Goal: Book appointment/travel/reservation

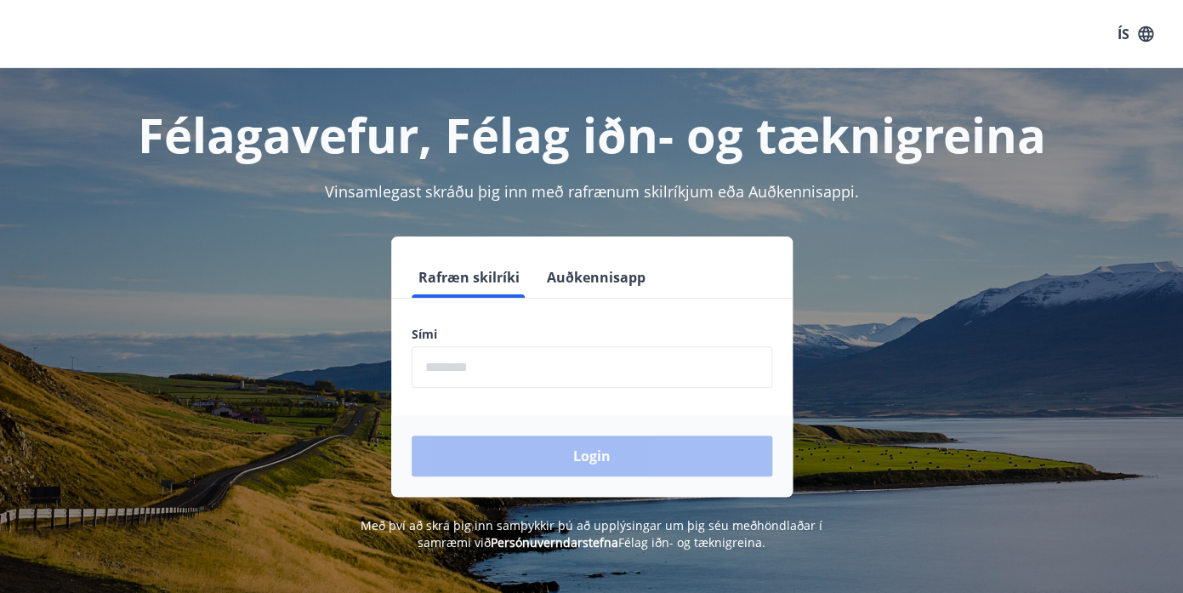
click at [549, 357] on input "phone" at bounding box center [592, 367] width 361 height 42
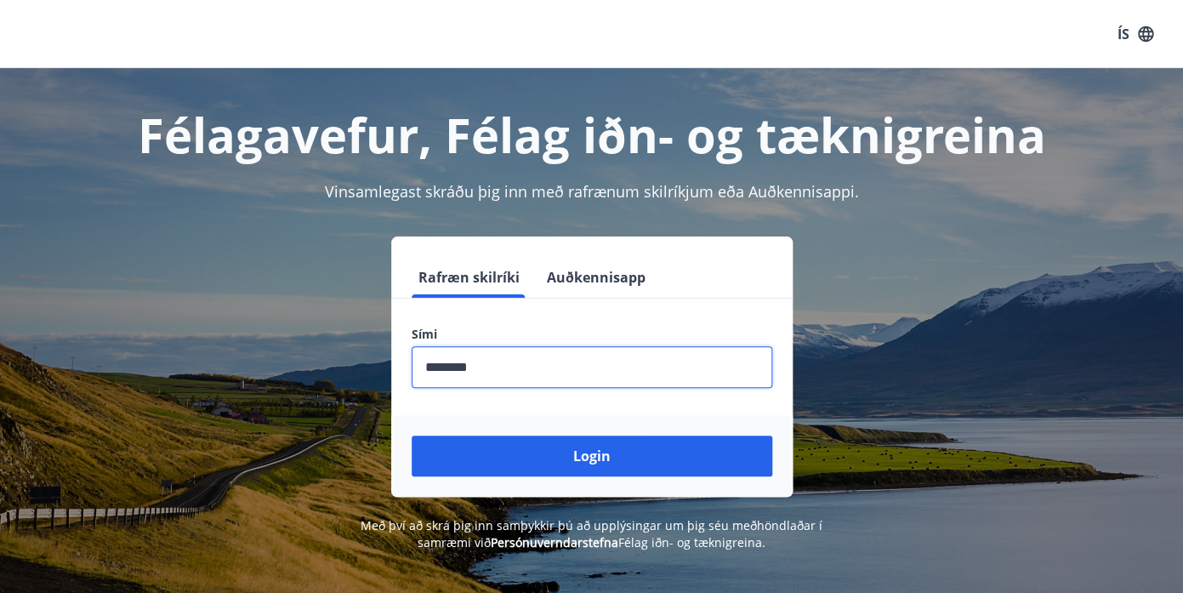
type input "********"
click at [412, 435] on button "Login" at bounding box center [592, 455] width 361 height 41
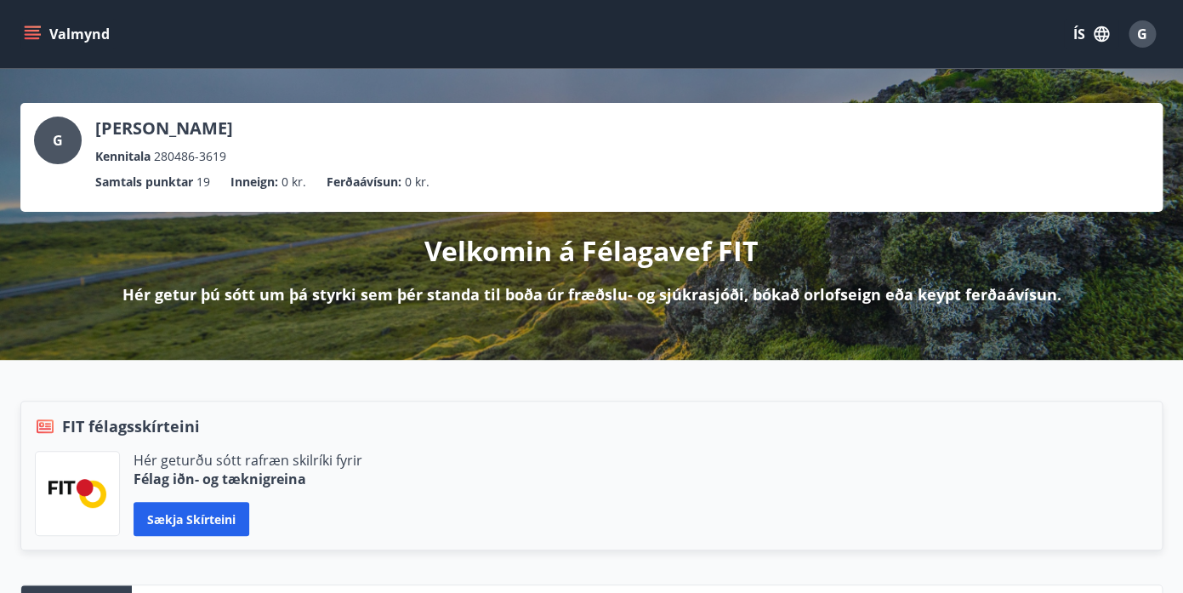
click at [34, 39] on icon "menu" at bounding box center [32, 38] width 15 height 2
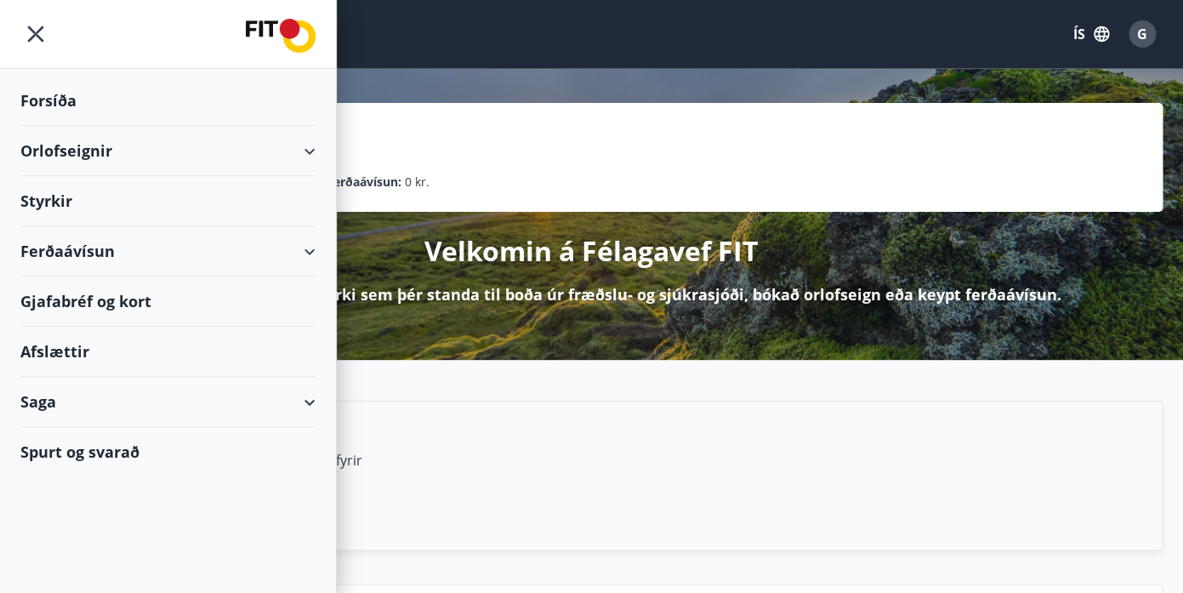
click at [59, 126] on div "Styrkir" at bounding box center [167, 101] width 295 height 50
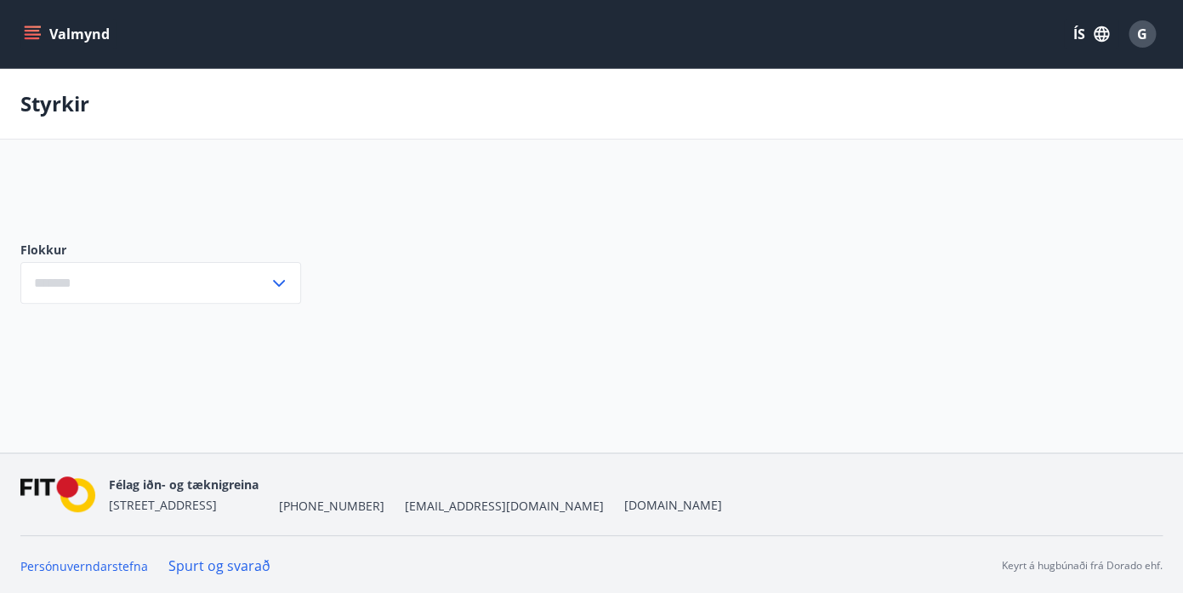
type input "***"
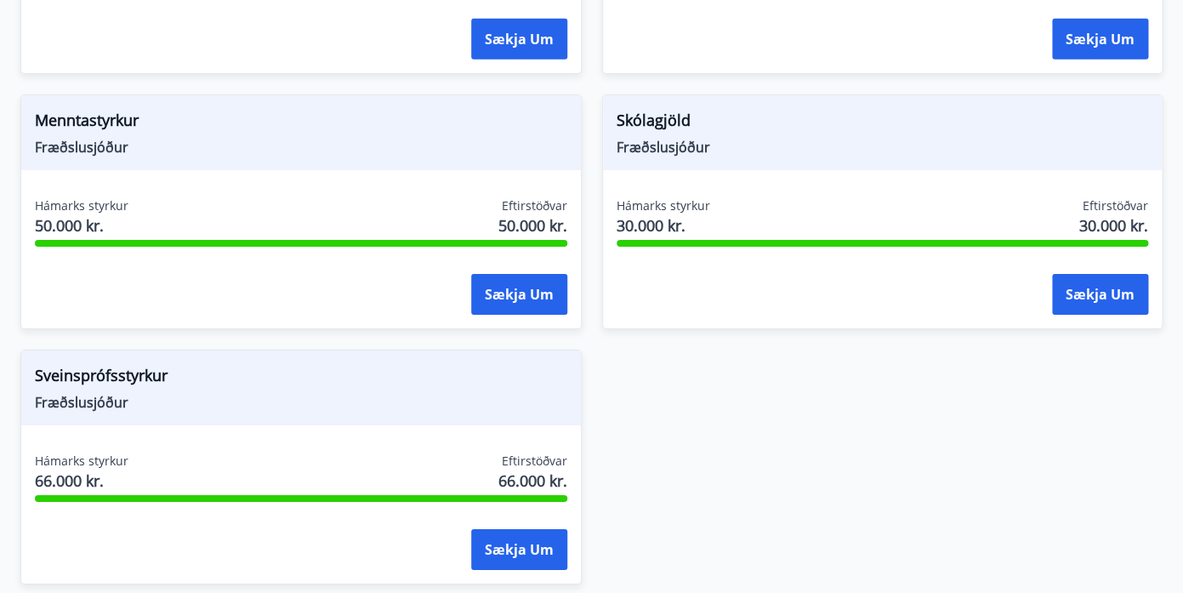
scroll to position [2011, 0]
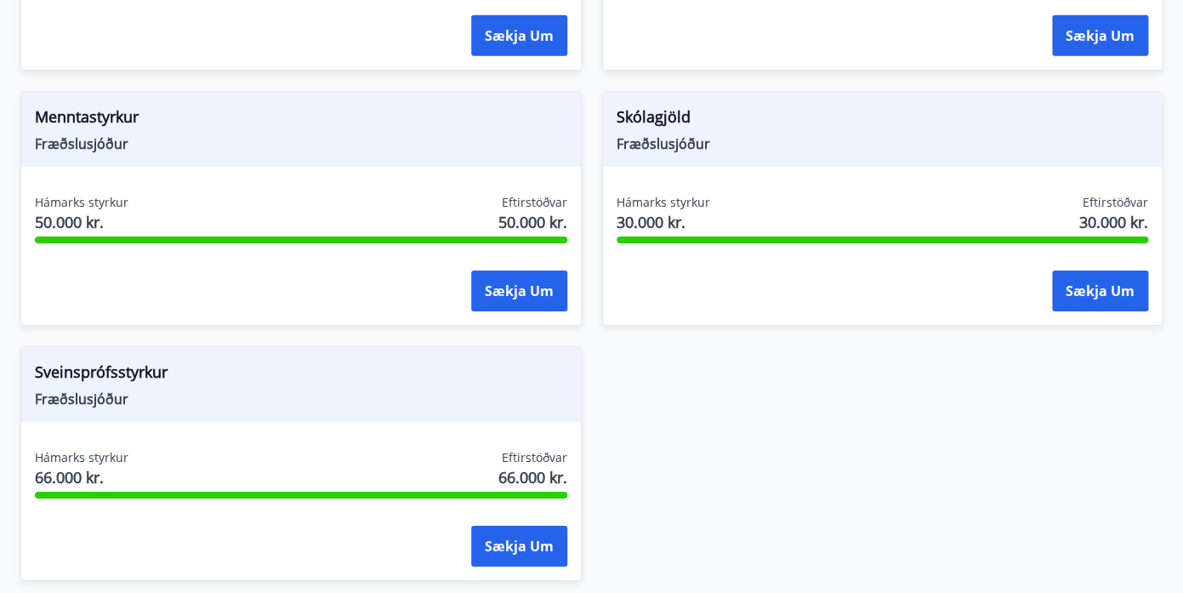
click at [260, 149] on div "Menntastyrkur Fræðslusjóður Hámarks styrkur 50.000 kr. Eftirstöðvar 50.000 kr. …" at bounding box center [300, 208] width 561 height 235
click at [76, 105] on span "Menntastyrkur" at bounding box center [301, 119] width 532 height 29
click at [81, 162] on div "Menntastyrkur Fræðslusjóður Hámarks styrkur 50.000 kr. Eftirstöðvar 50.000 kr. …" at bounding box center [300, 208] width 561 height 235
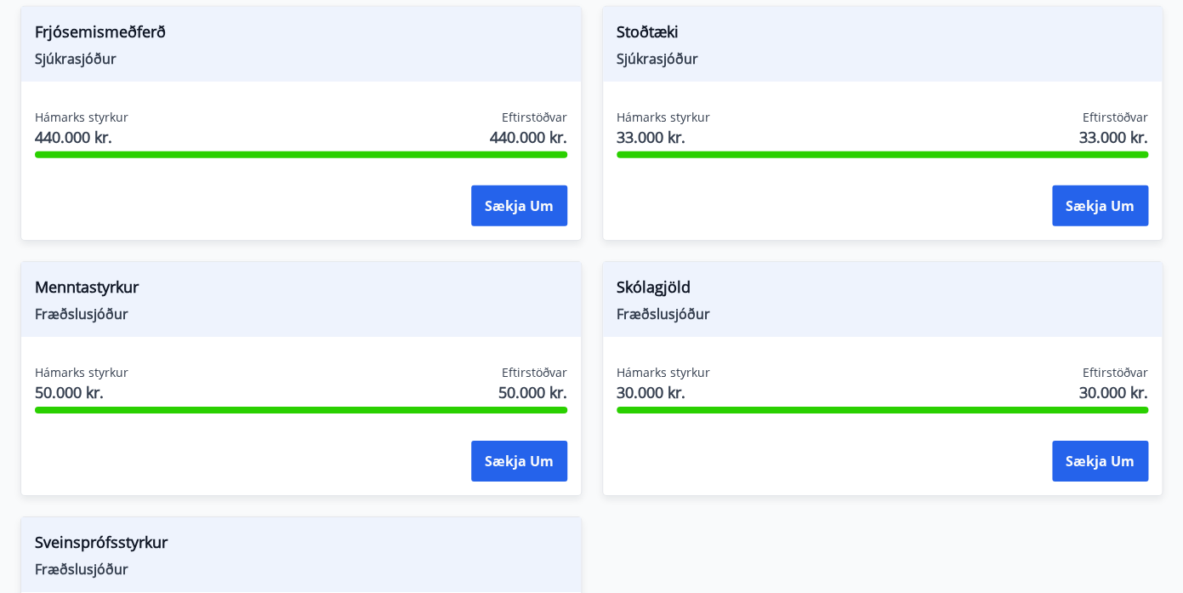
scroll to position [1838, 0]
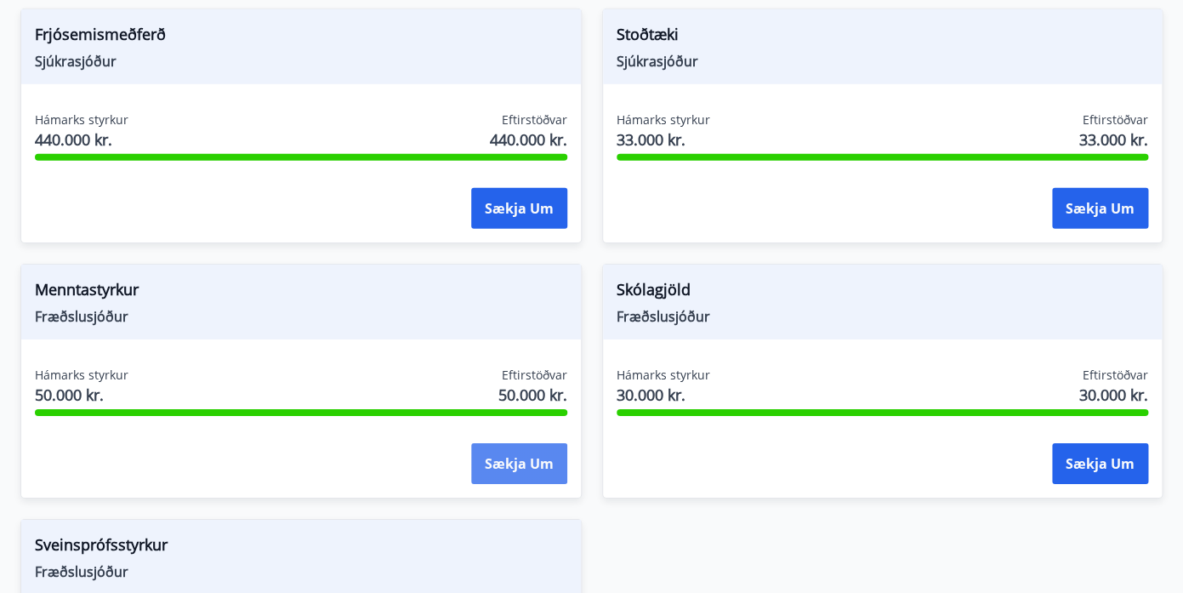
click at [535, 443] on button "Sækja um" at bounding box center [519, 463] width 96 height 41
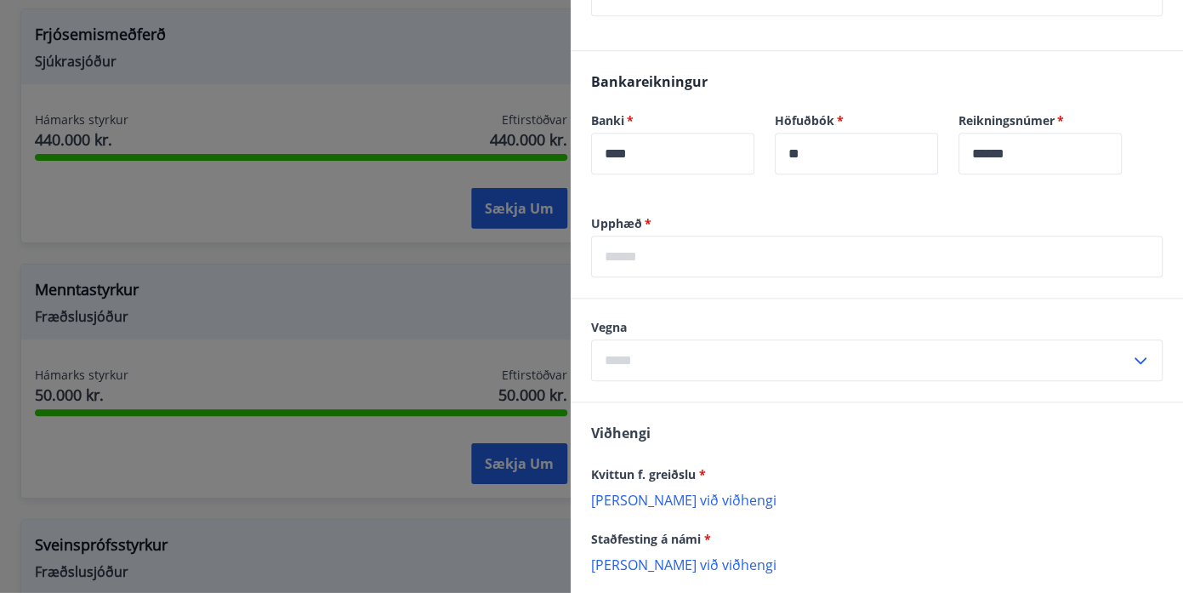
scroll to position [480, 0]
click at [653, 371] on input "text" at bounding box center [860, 359] width 539 height 42
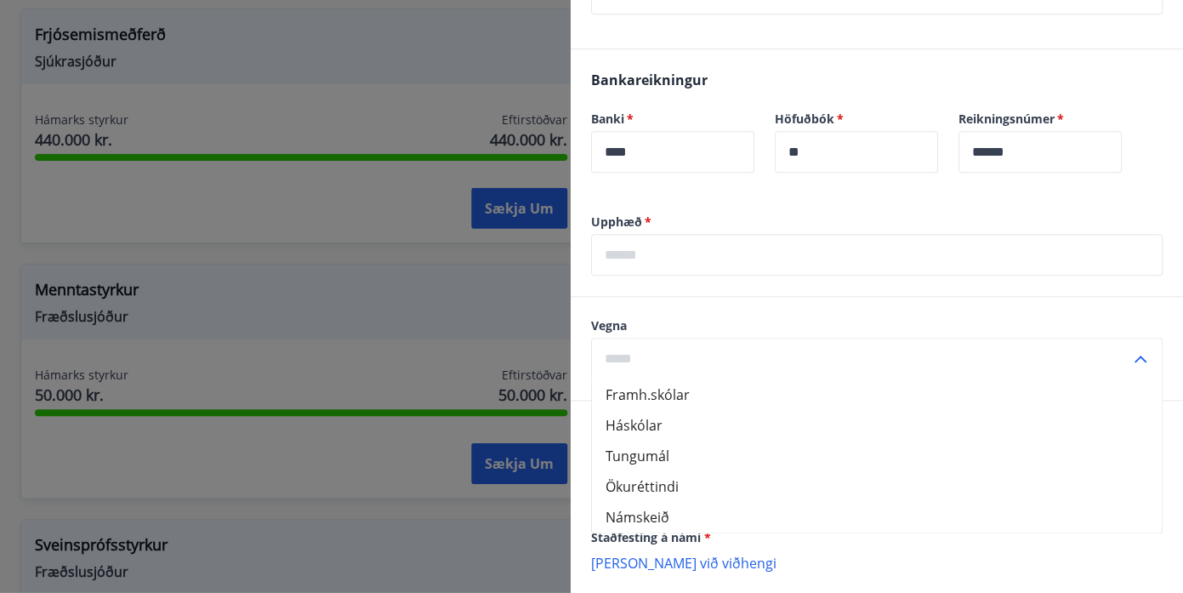
click at [640, 518] on li "Námskeið" at bounding box center [877, 517] width 570 height 31
type input "********"
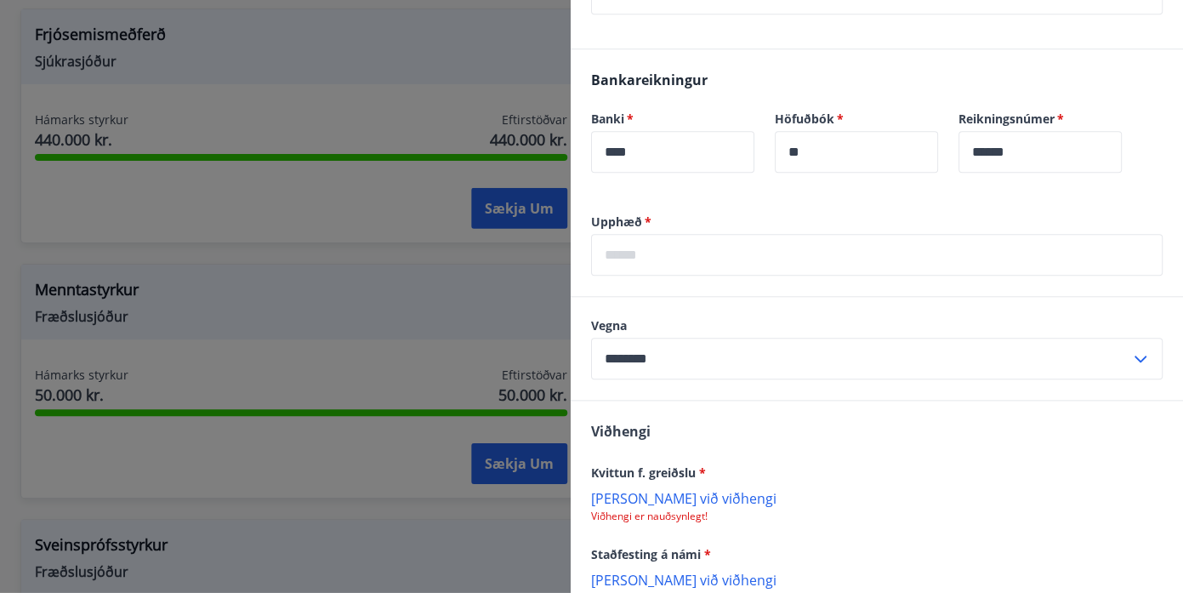
click at [643, 253] on input "text" at bounding box center [876, 255] width 571 height 42
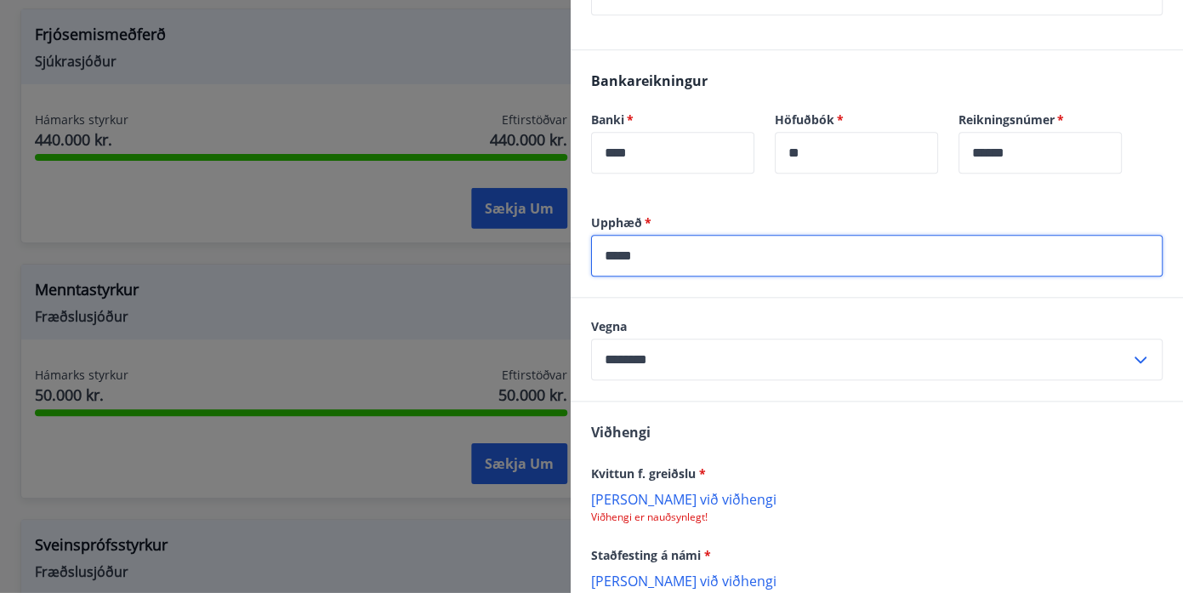
type input "*****"
click at [747, 452] on div "Viðhengi Kvittun f. greiðslu * Bæta við viðhengi Viðhengi er nauðsynlegt! Staðf…" at bounding box center [877, 545] width 612 height 289
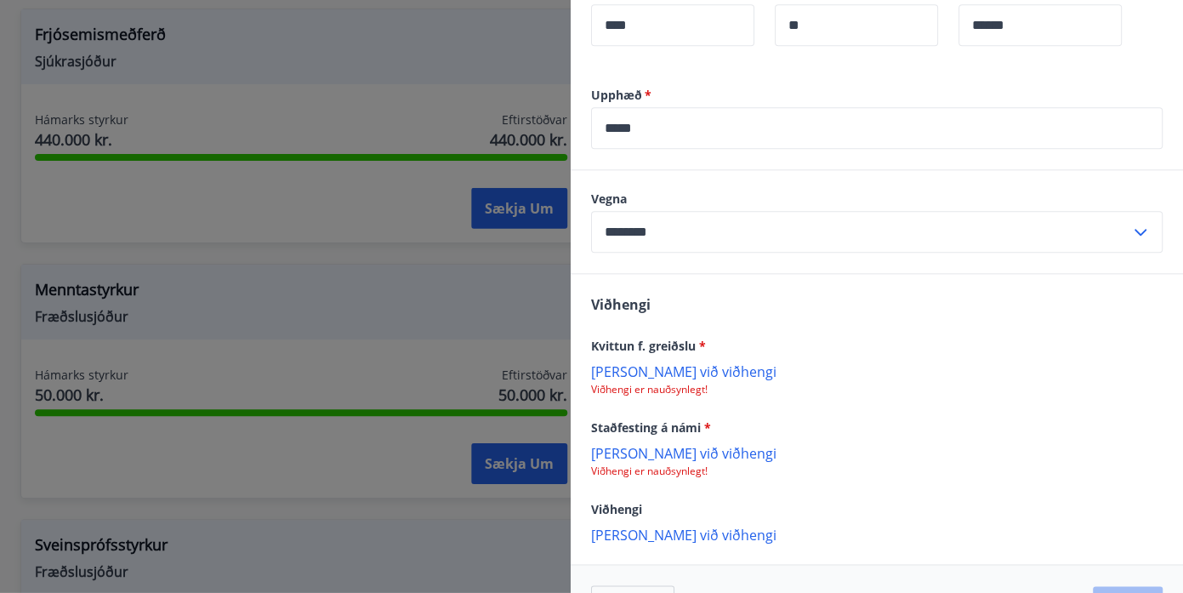
scroll to position [662, 0]
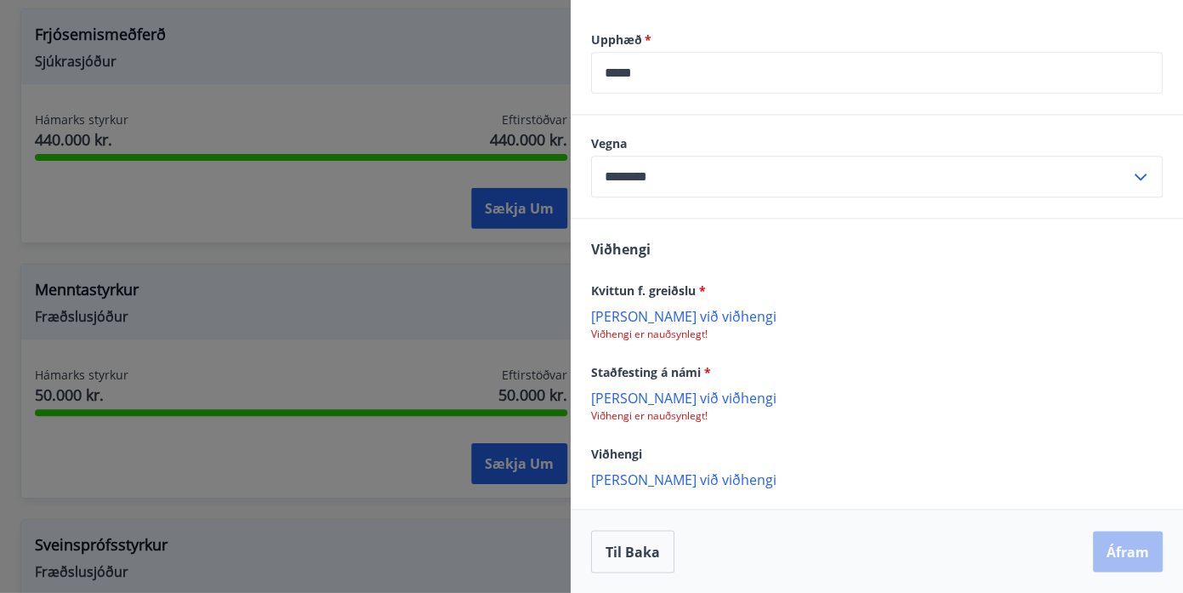
click at [655, 318] on p "Bæta við viðhengi" at bounding box center [876, 315] width 571 height 17
click at [810, 404] on p "Bæta við viðhengi" at bounding box center [876, 397] width 571 height 17
click at [643, 403] on p "Bæta við viðhengi" at bounding box center [876, 397] width 571 height 17
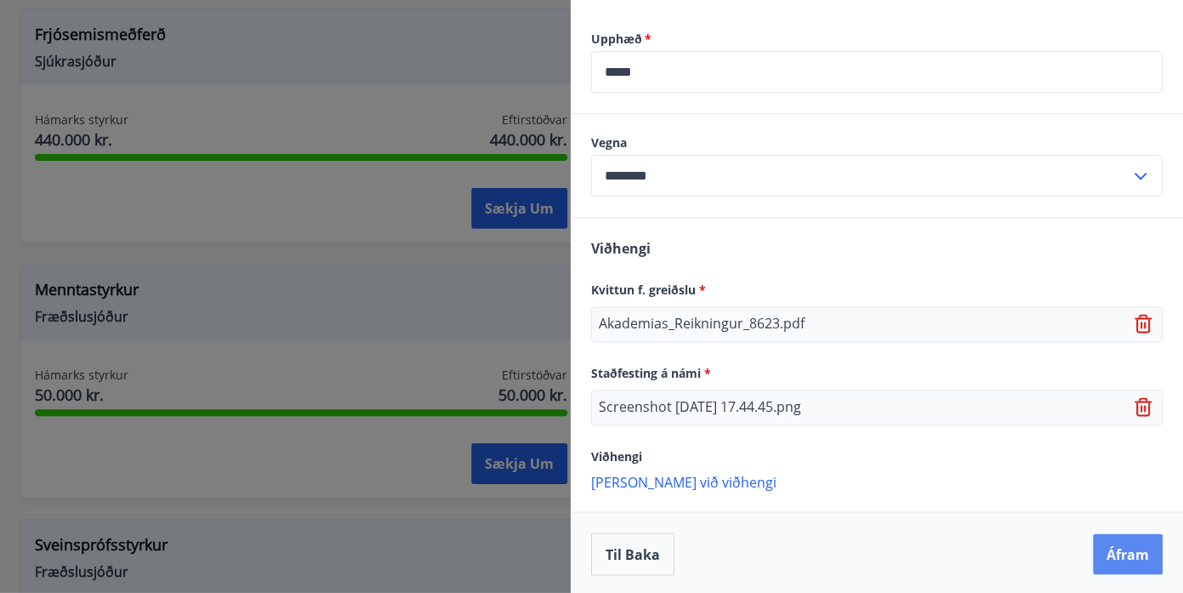
click at [1115, 560] on button "Áfram" at bounding box center [1128, 553] width 70 height 41
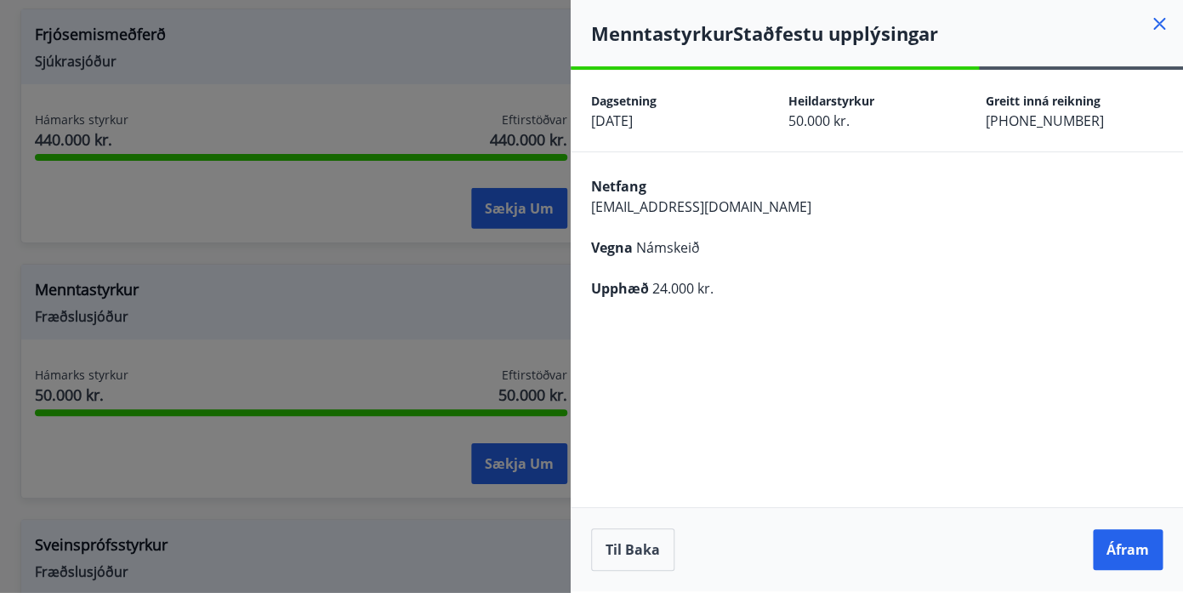
scroll to position [0, 0]
click at [1113, 543] on button "Áfram" at bounding box center [1128, 549] width 70 height 41
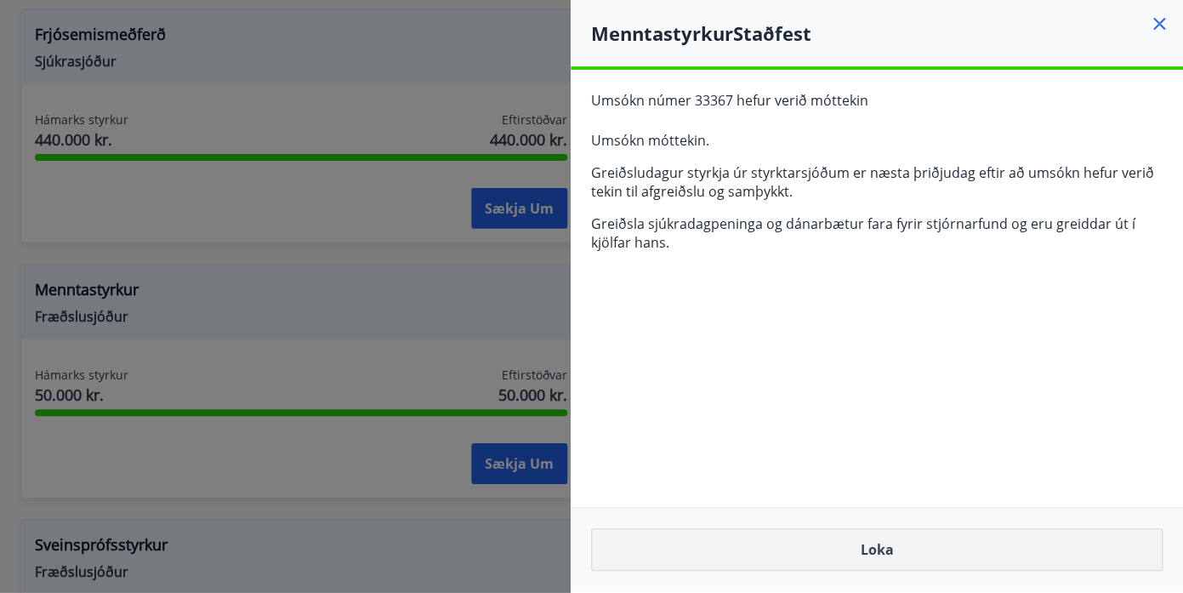
click at [916, 561] on button "Loka" at bounding box center [876, 549] width 571 height 43
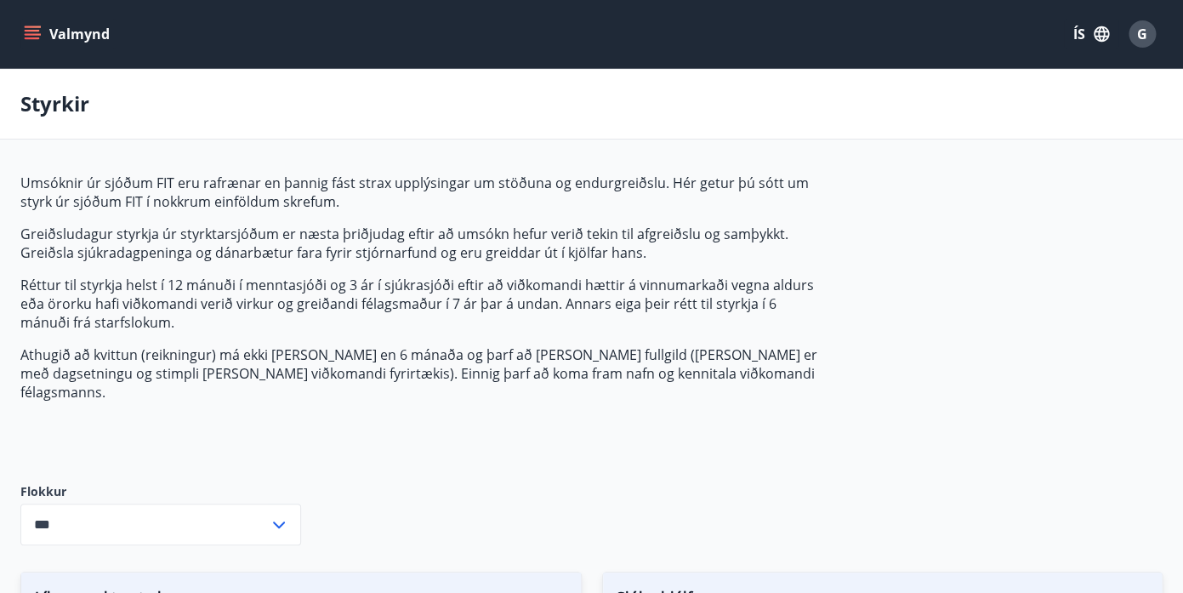
click at [40, 31] on icon "menu" at bounding box center [32, 34] width 17 height 17
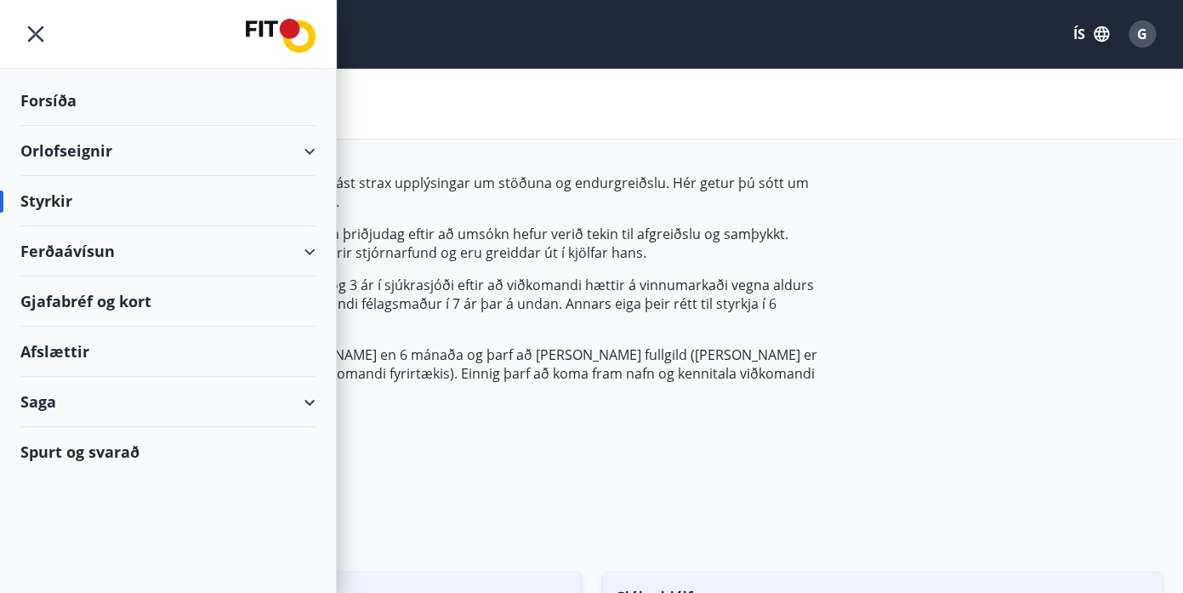
click at [301, 144] on div "Orlofseignir" at bounding box center [167, 151] width 295 height 50
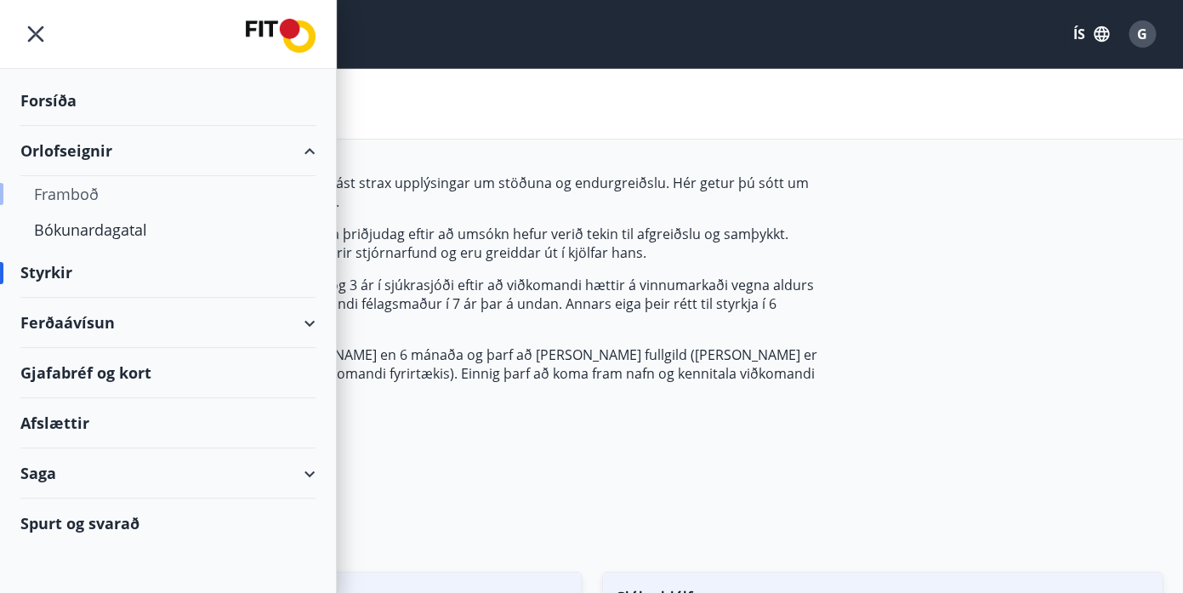
click at [77, 189] on div "Framboð" at bounding box center [168, 194] width 268 height 36
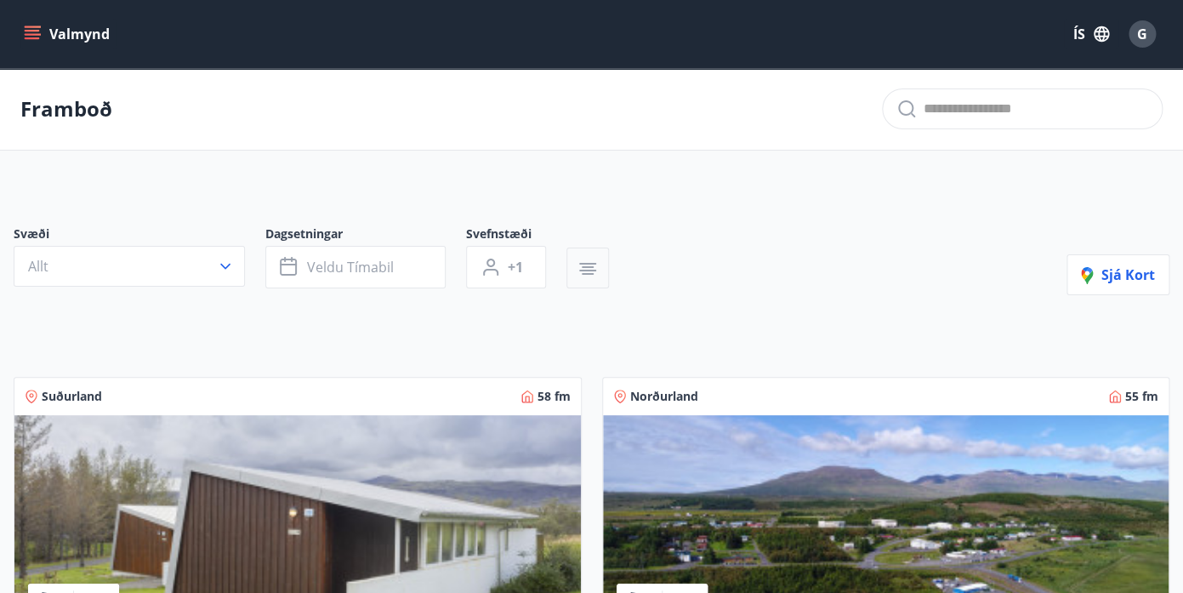
click at [604, 268] on button "button" at bounding box center [587, 267] width 43 height 41
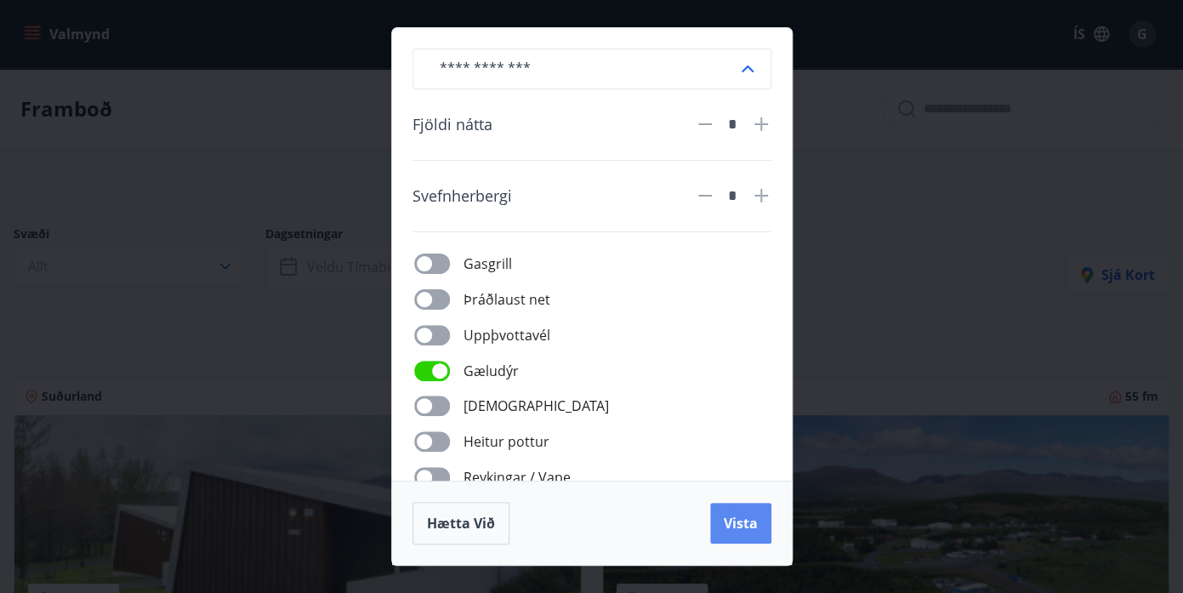
click at [723, 509] on button "Vista" at bounding box center [740, 523] width 61 height 41
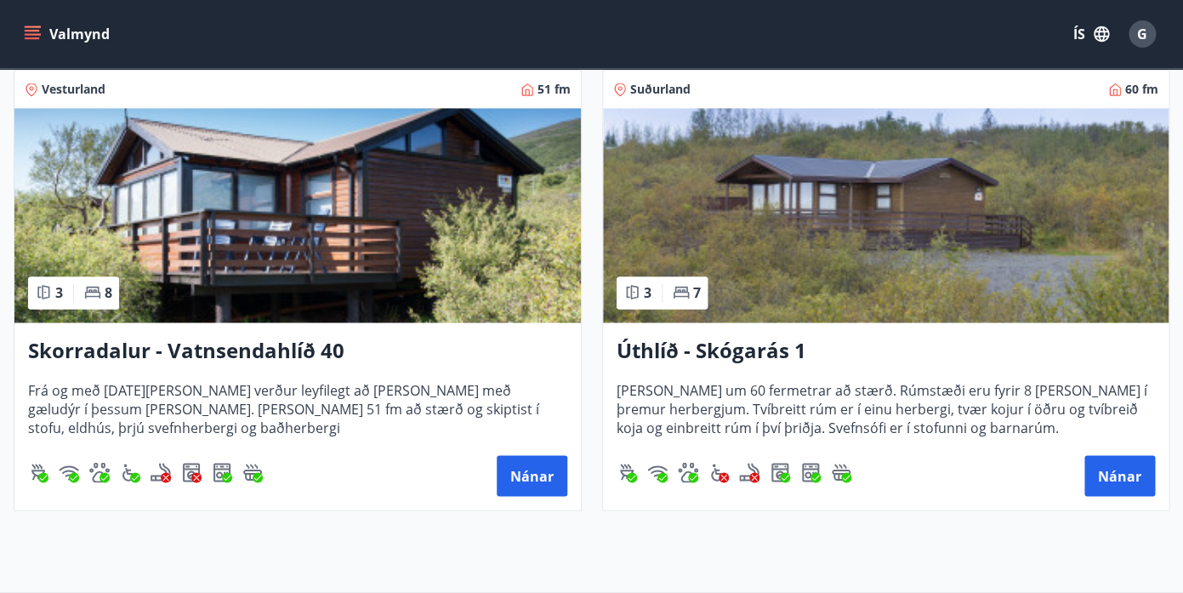
scroll to position [951, 0]
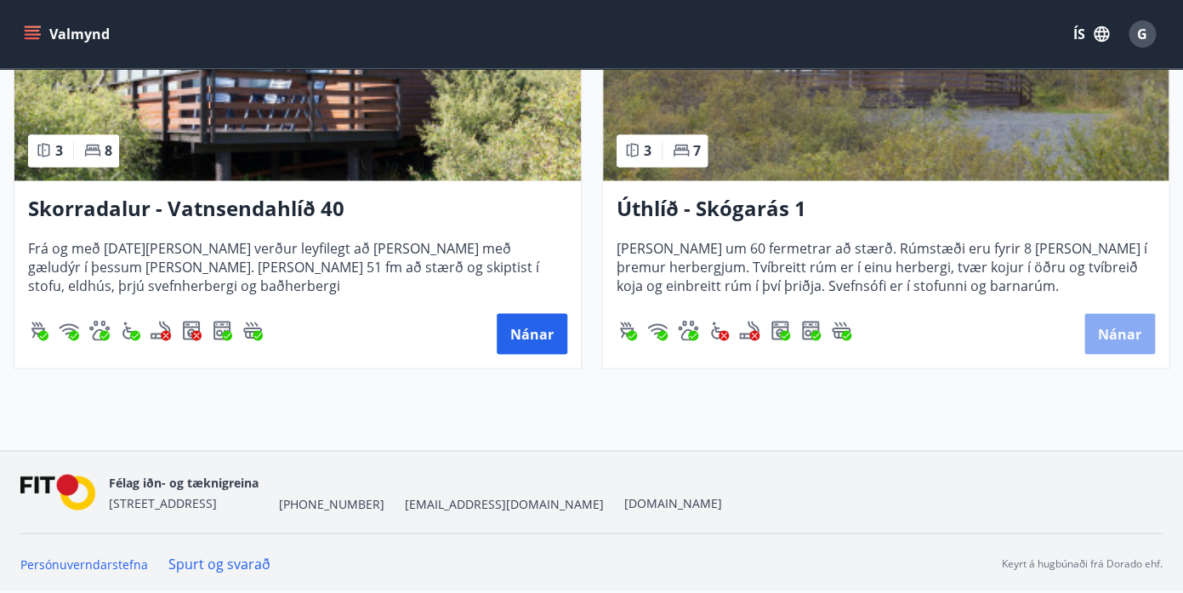
click at [1117, 338] on button "Nánar" at bounding box center [1119, 333] width 71 height 41
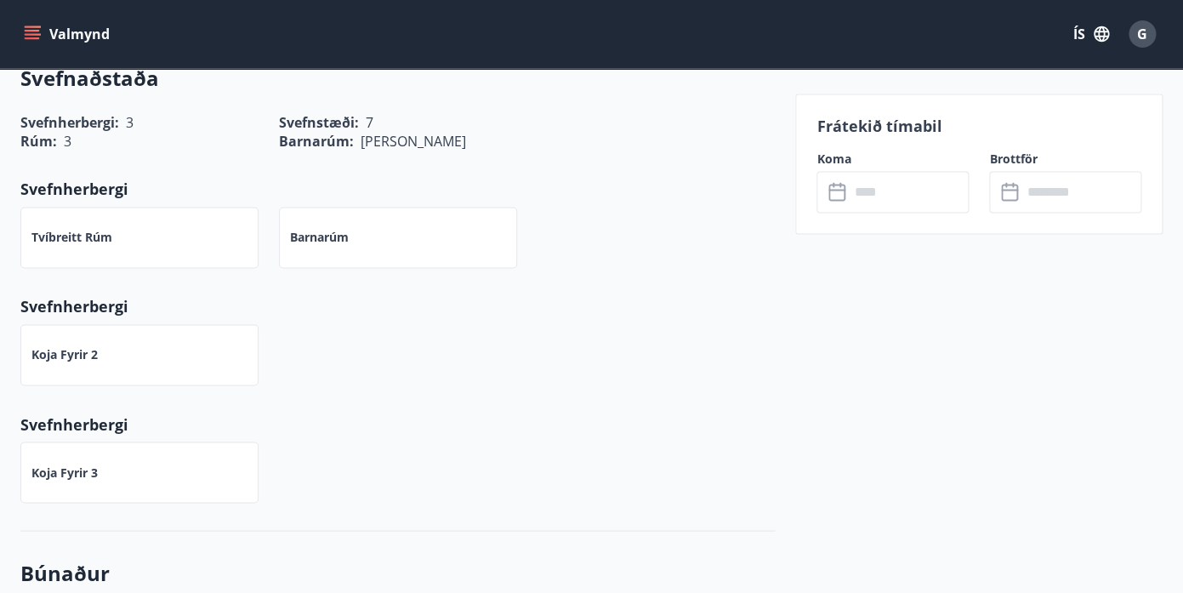
scroll to position [641, 0]
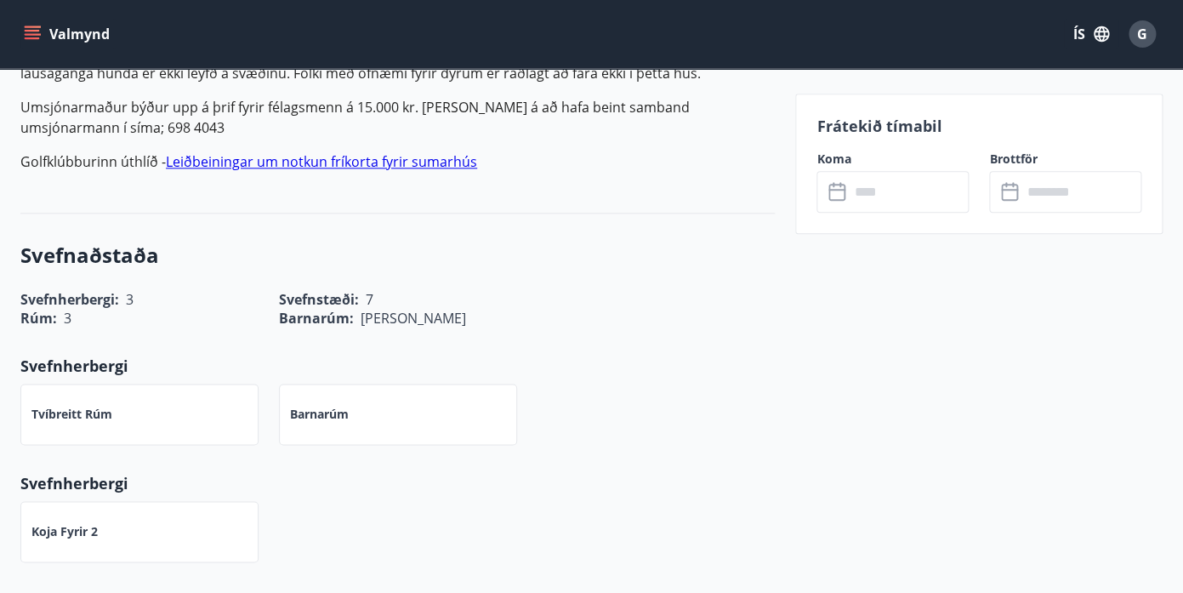
click at [877, 197] on input "text" at bounding box center [909, 192] width 120 height 42
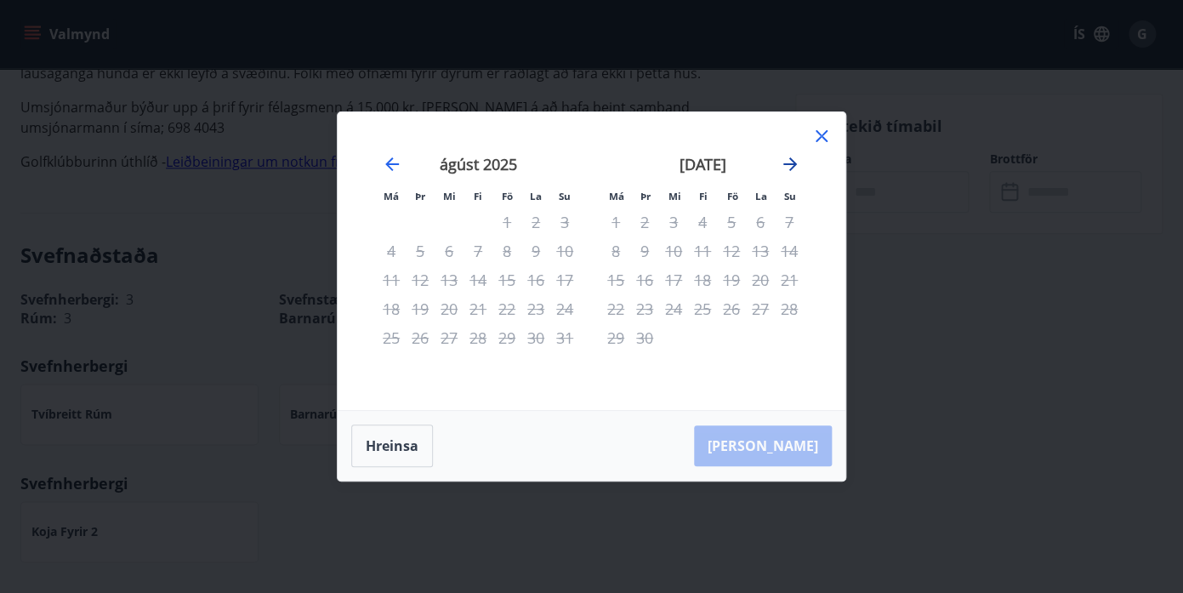
click at [796, 165] on icon "Move forward to switch to the next month." at bounding box center [790, 164] width 14 height 14
click at [821, 134] on icon at bounding box center [821, 136] width 20 height 20
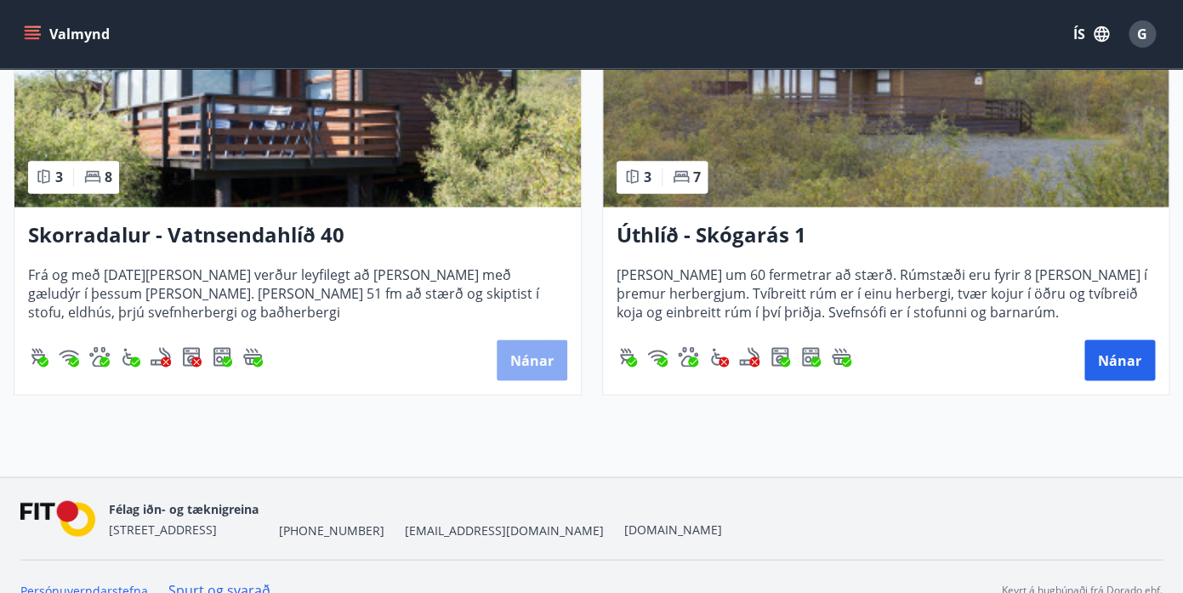
click at [525, 359] on button "Nánar" at bounding box center [532, 359] width 71 height 41
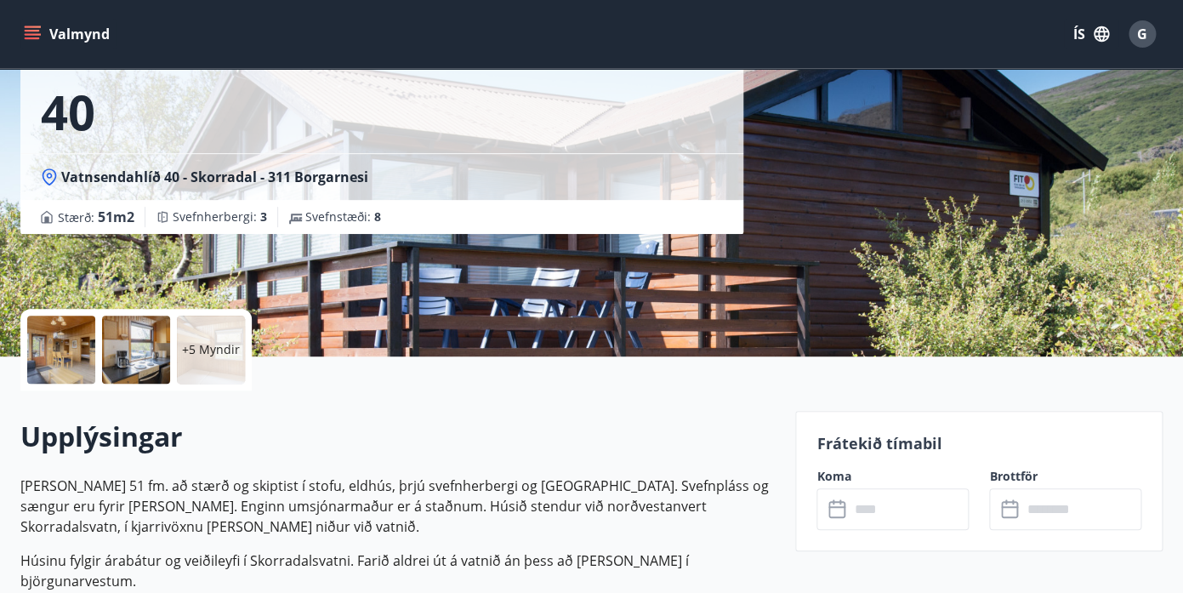
scroll to position [156, 0]
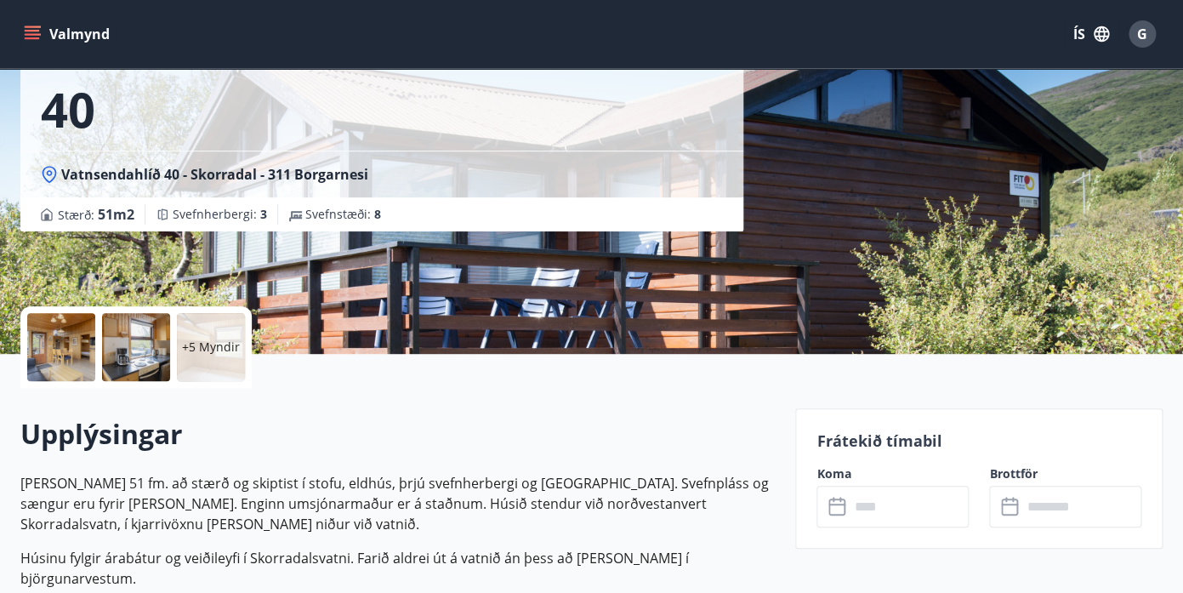
click at [906, 510] on input "text" at bounding box center [909, 507] width 120 height 42
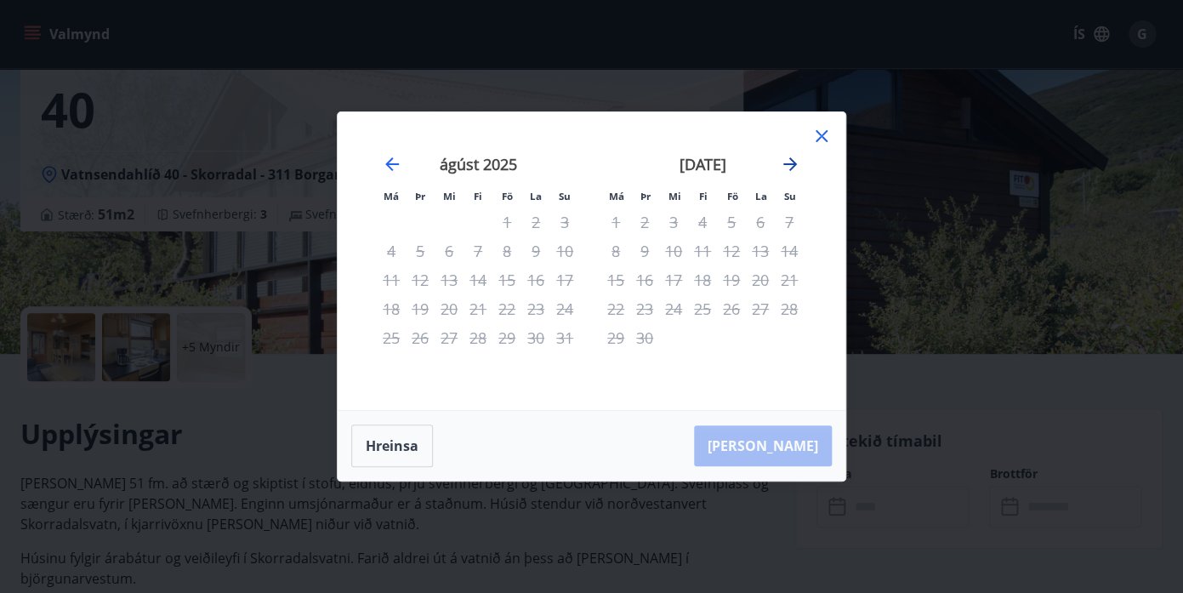
click at [794, 168] on icon "Move forward to switch to the next month." at bounding box center [790, 164] width 20 height 20
click at [787, 163] on icon "Move forward to switch to the next month." at bounding box center [790, 164] width 14 height 14
click at [827, 134] on icon at bounding box center [821, 136] width 20 height 20
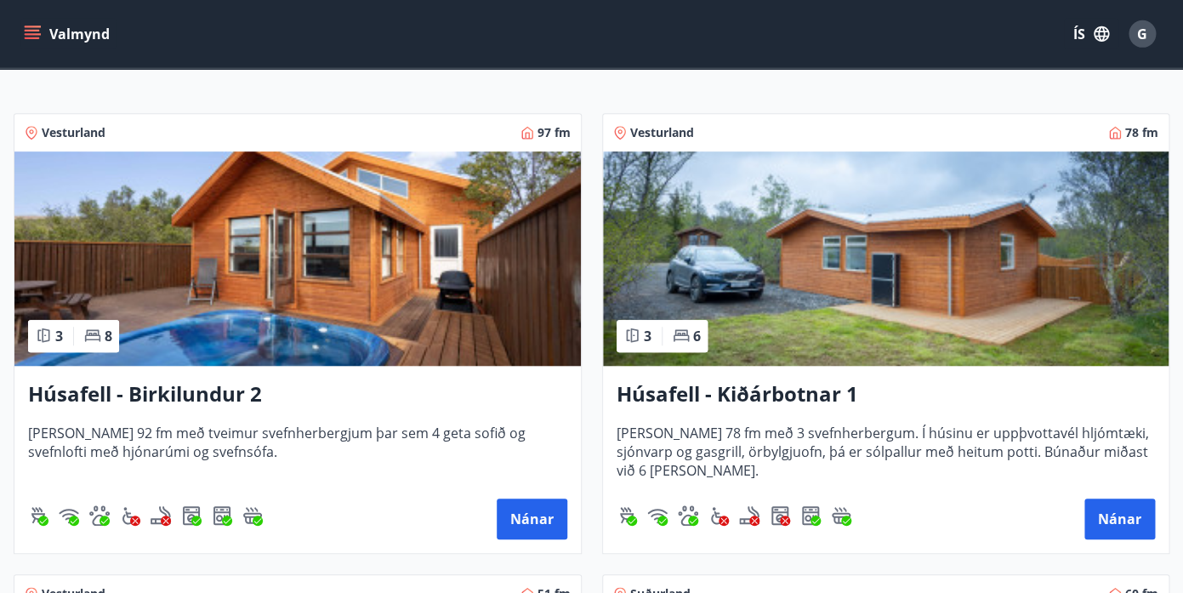
scroll to position [306, 0]
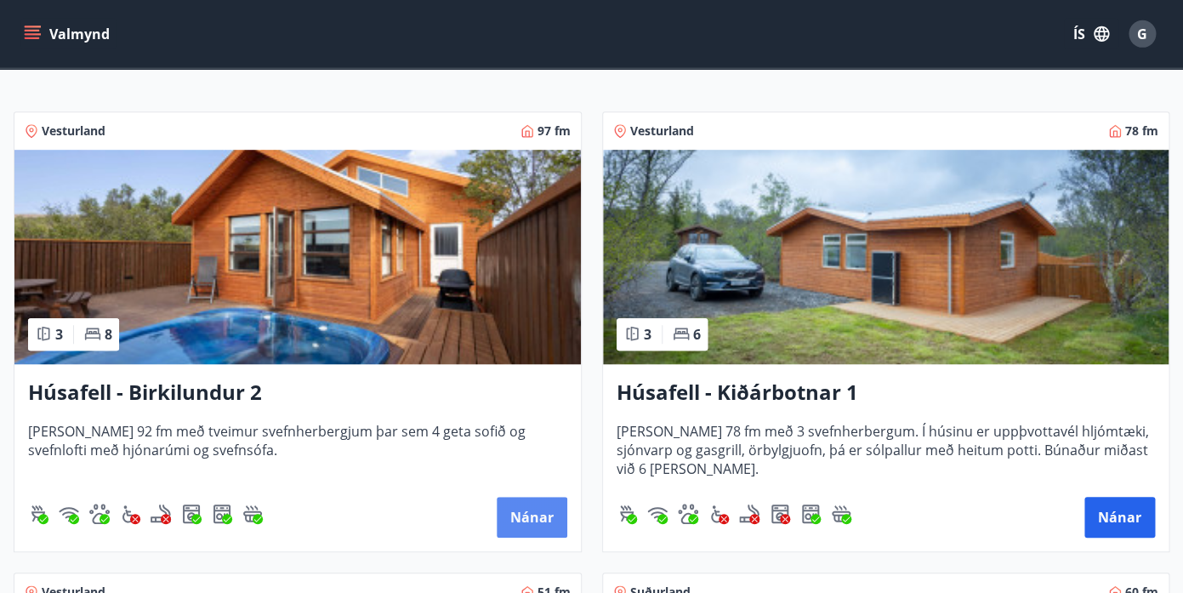
click at [516, 530] on button "Nánar" at bounding box center [532, 517] width 71 height 41
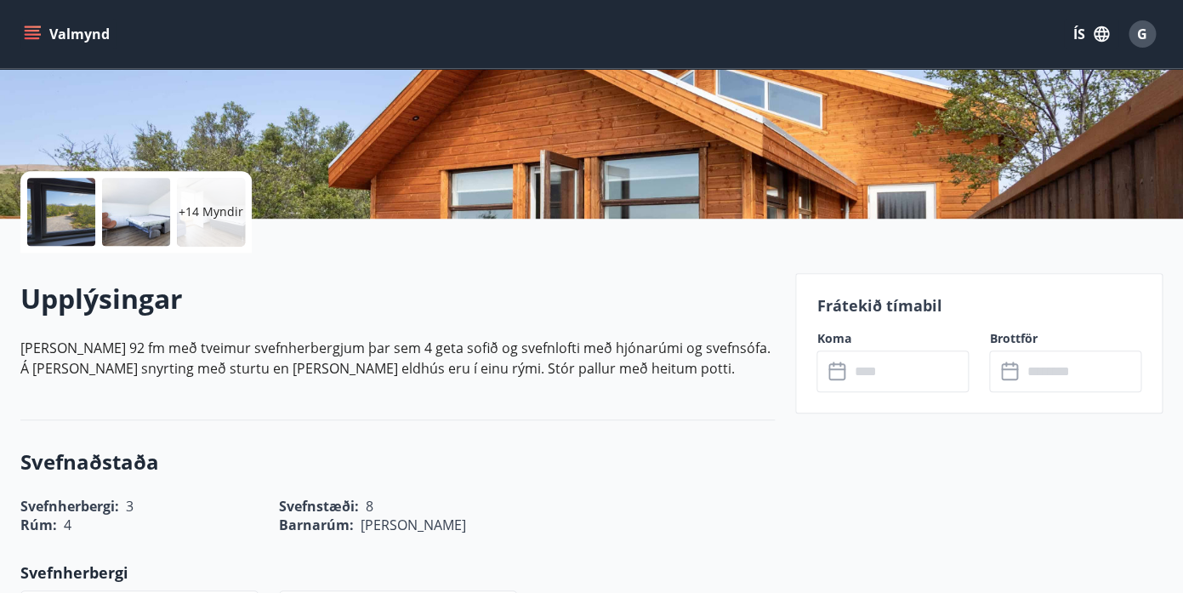
scroll to position [332, 0]
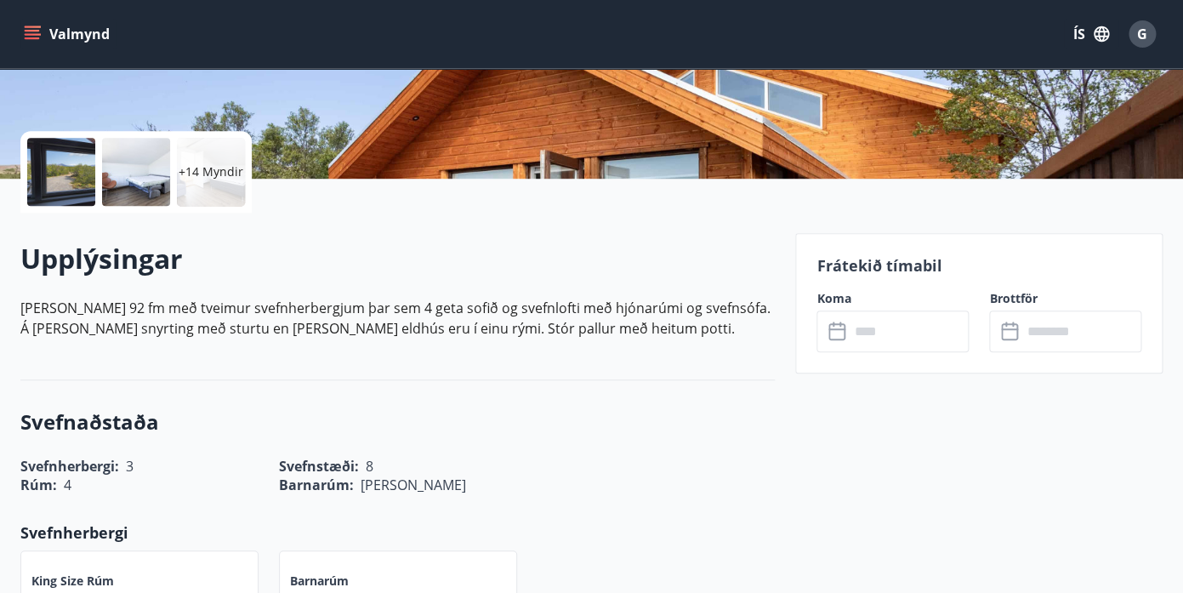
click at [876, 329] on input "text" at bounding box center [909, 331] width 120 height 42
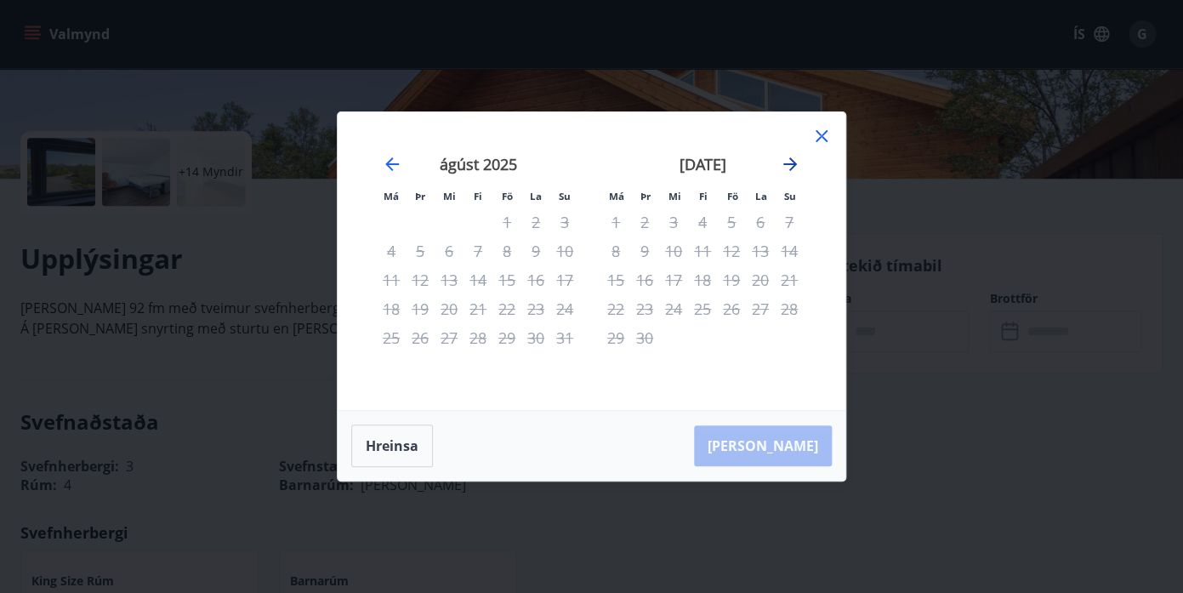
click at [798, 156] on icon "Move forward to switch to the next month." at bounding box center [790, 164] width 20 height 20
click at [824, 132] on icon at bounding box center [821, 136] width 20 height 20
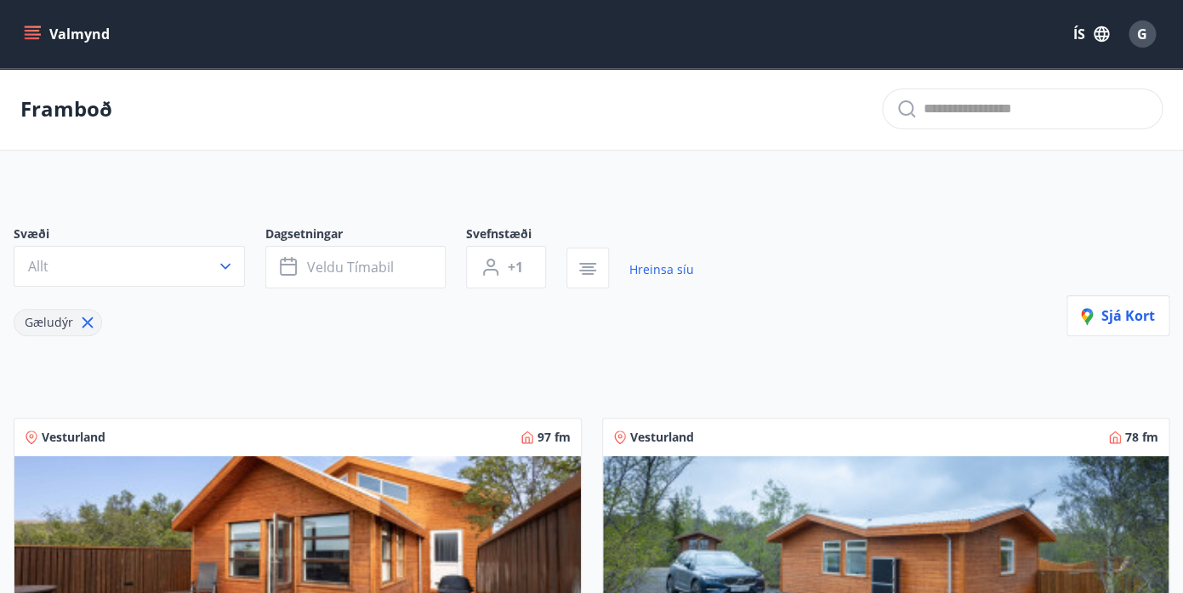
scroll to position [389, 0]
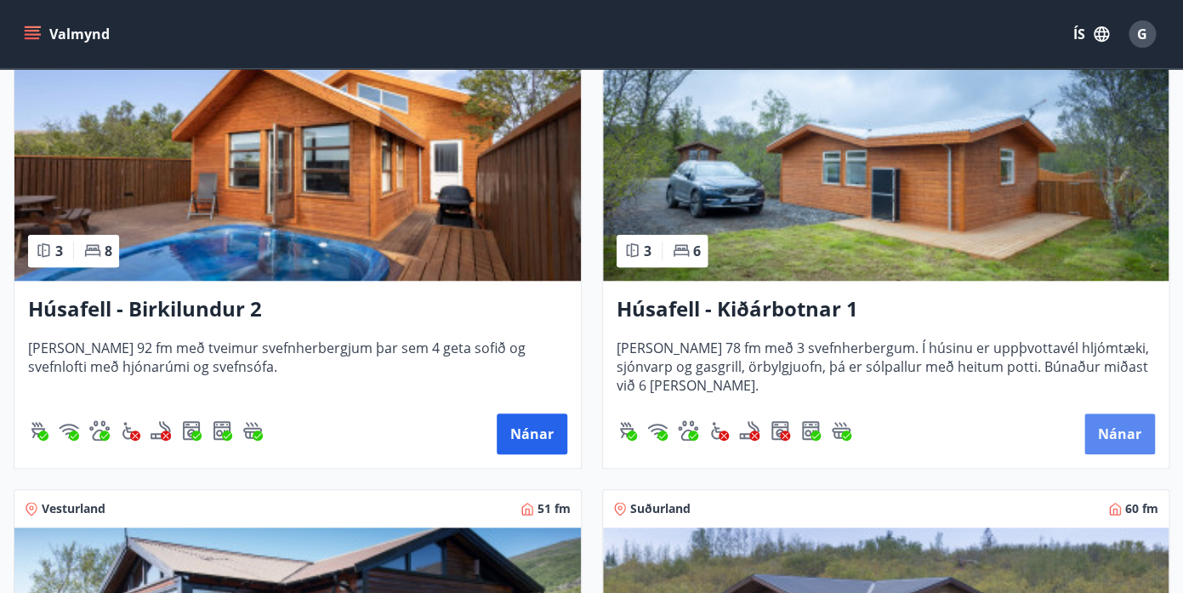
click at [1113, 421] on button "Nánar" at bounding box center [1119, 433] width 71 height 41
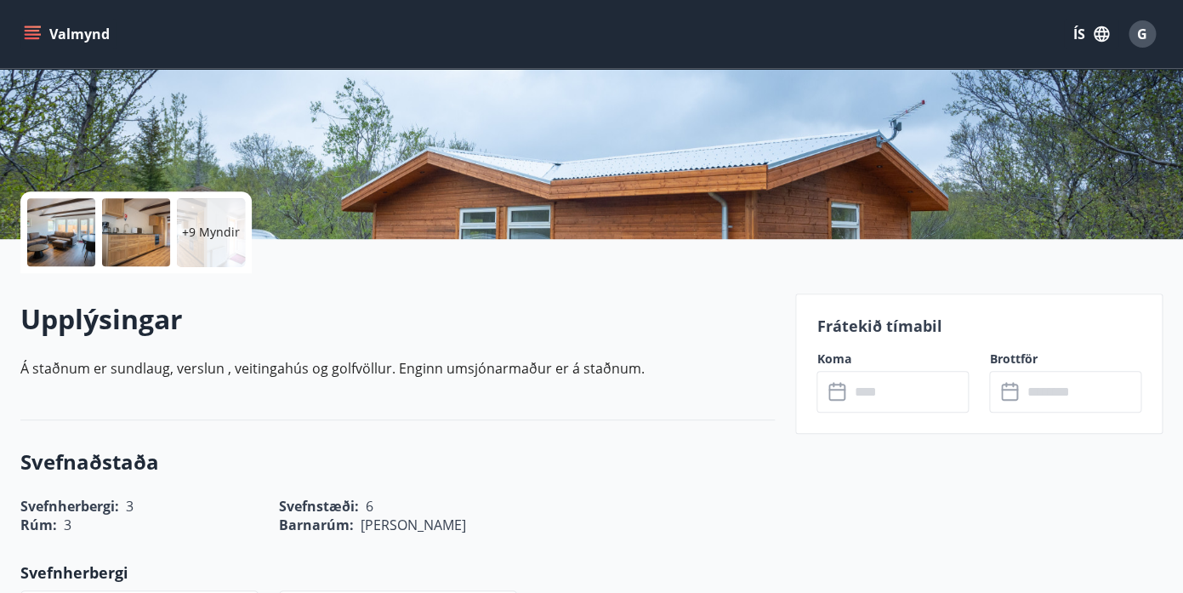
scroll to position [296, 0]
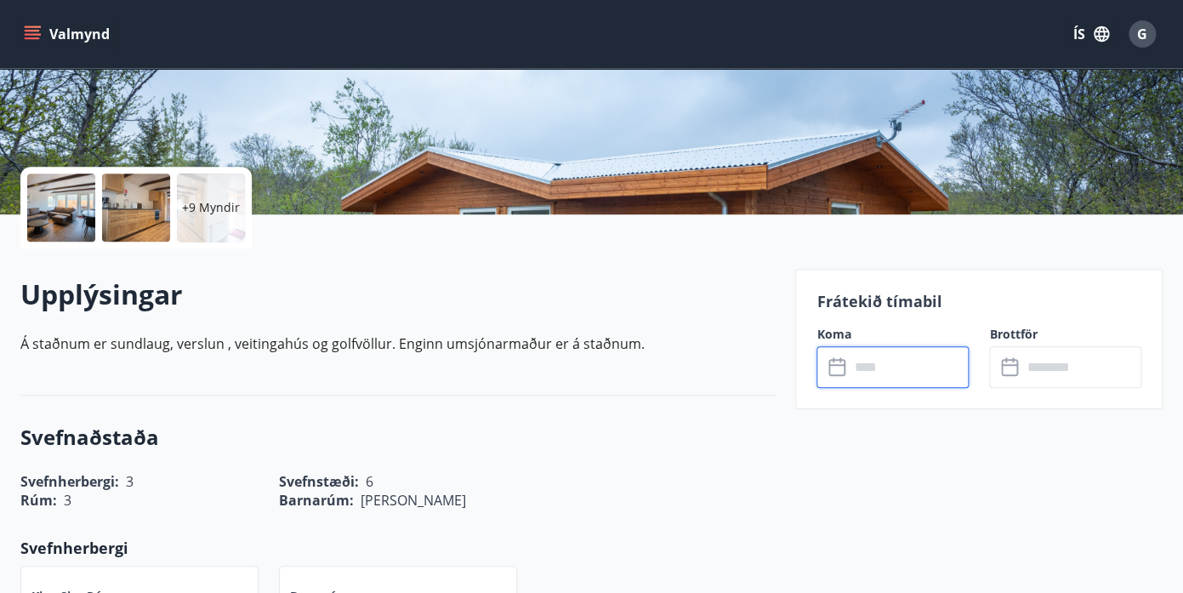
click at [862, 360] on input "text" at bounding box center [909, 367] width 120 height 42
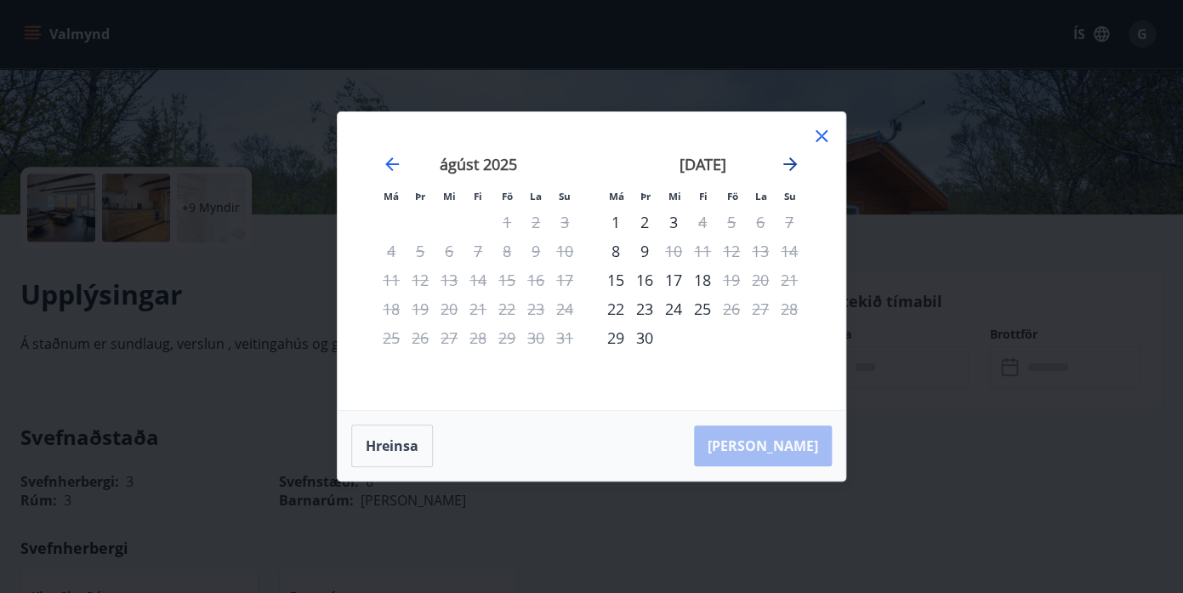
click at [791, 161] on icon "Move forward to switch to the next month." at bounding box center [790, 164] width 20 height 20
click at [823, 132] on icon at bounding box center [821, 136] width 20 height 20
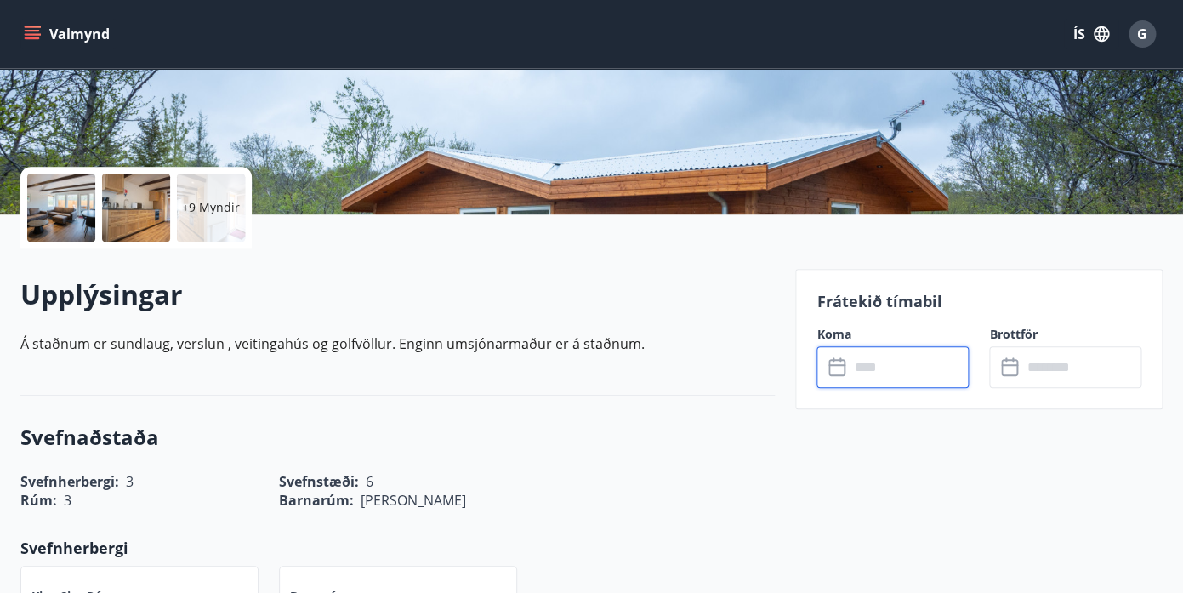
scroll to position [0, 0]
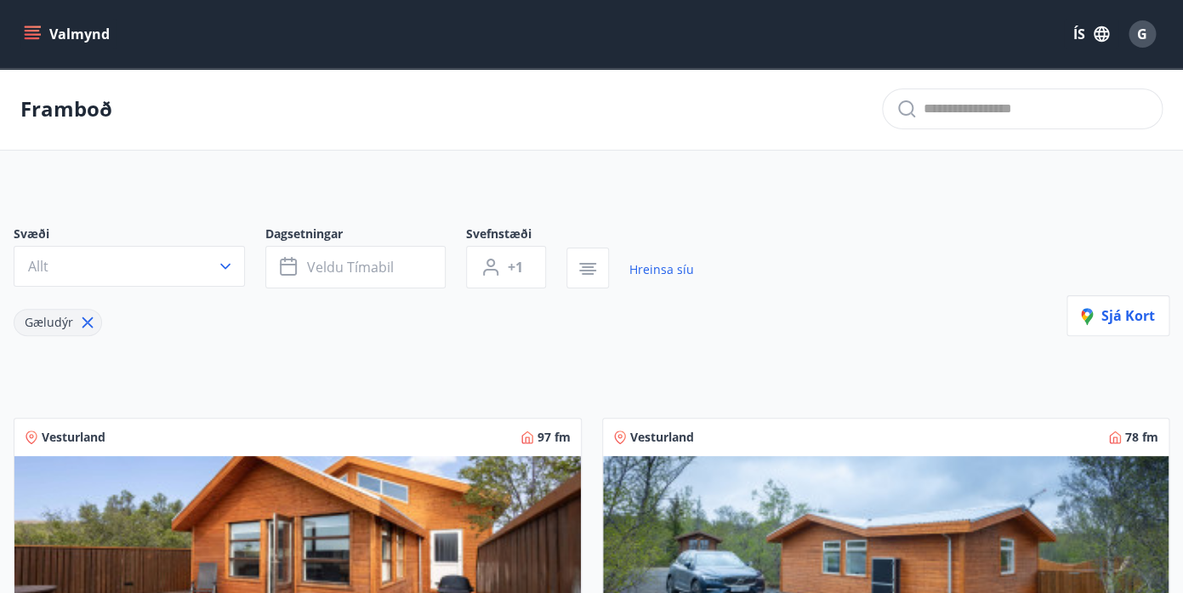
click at [1134, 47] on span "G" at bounding box center [1141, 33] width 27 height 27
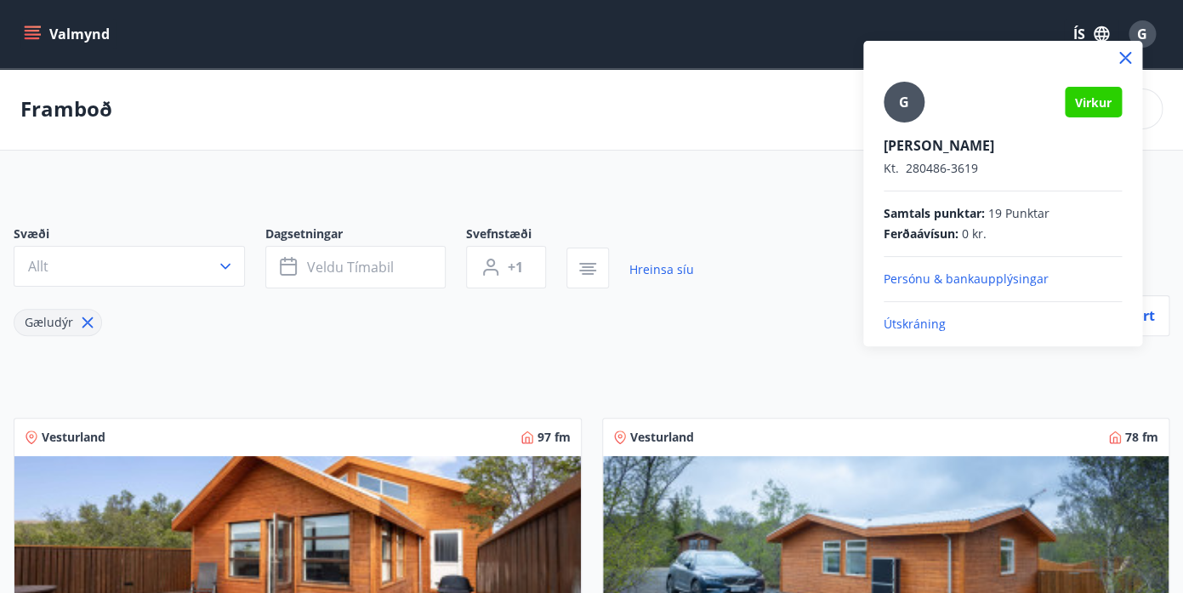
click at [897, 323] on p "Útskráning" at bounding box center [1002, 323] width 238 height 17
